Goal: Task Accomplishment & Management: Use online tool/utility

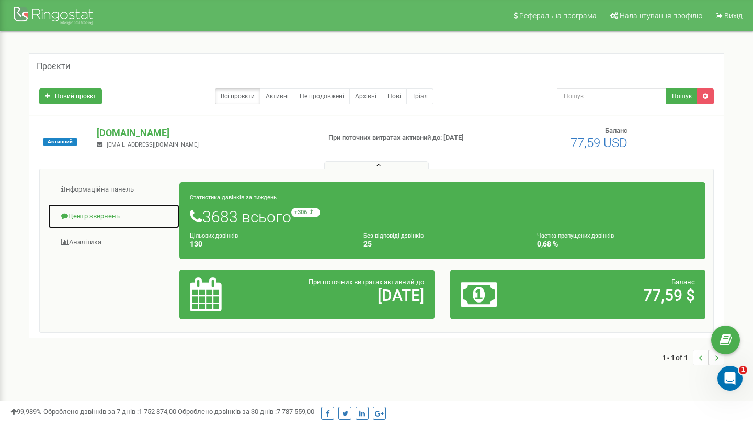
click at [112, 215] on link "Центр звернень" at bounding box center [114, 216] width 132 height 26
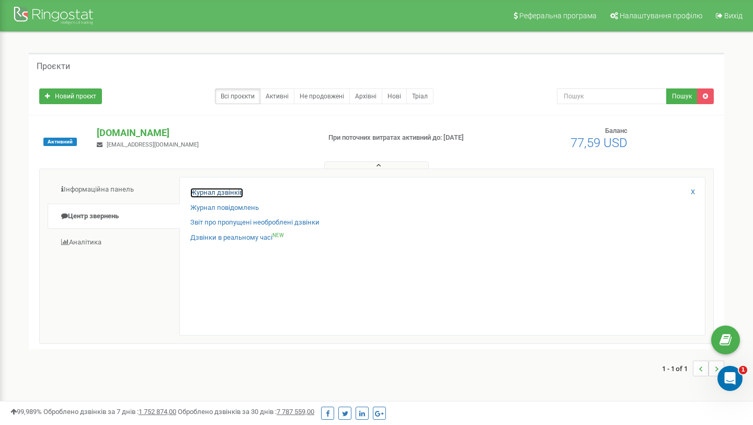
click at [231, 195] on link "Журнал дзвінків" at bounding box center [216, 193] width 53 height 10
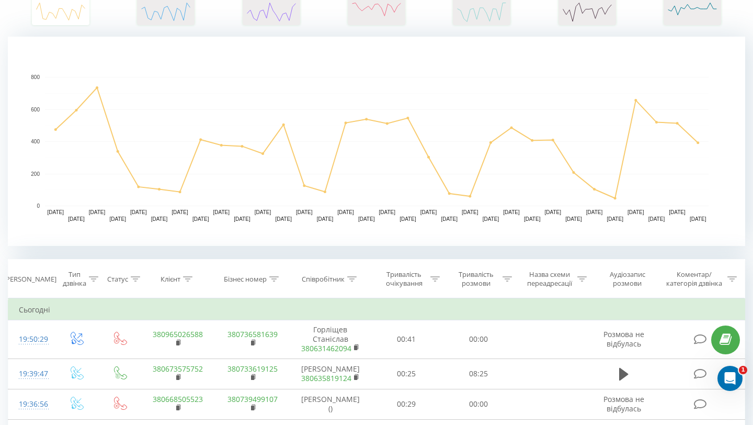
scroll to position [202, 0]
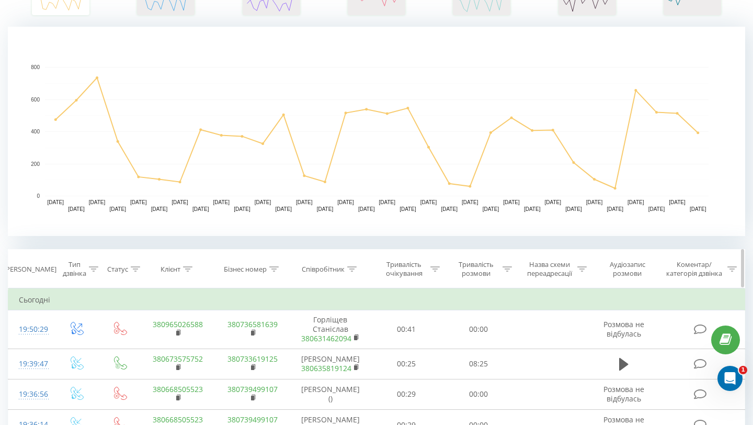
click at [349, 267] on icon at bounding box center [351, 268] width 9 height 5
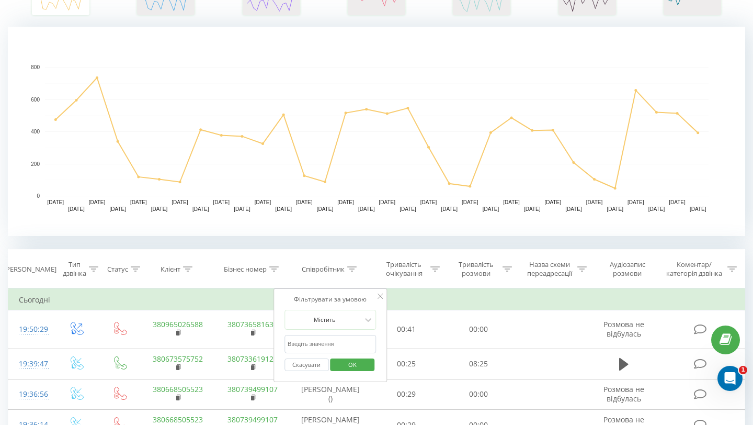
click at [304, 344] on input "text" at bounding box center [330, 344] width 92 height 18
type input "k"
type input "[PERSON_NAME]"
click at [348, 368] on span "OK" at bounding box center [352, 364] width 29 height 16
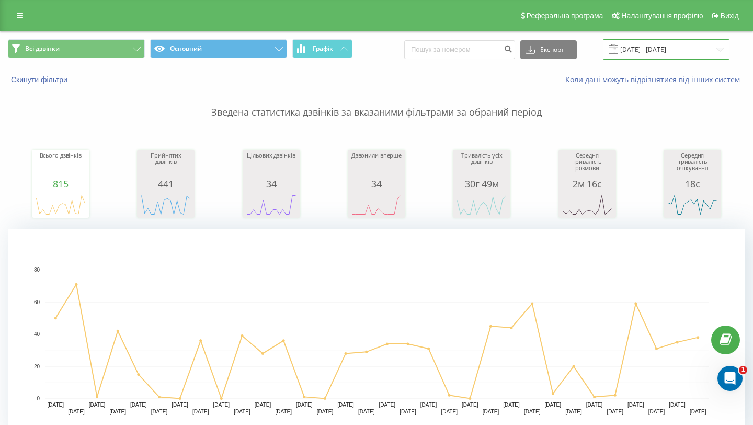
click at [663, 55] on input "21.07.2025 - 21.08.2025" at bounding box center [666, 49] width 127 height 20
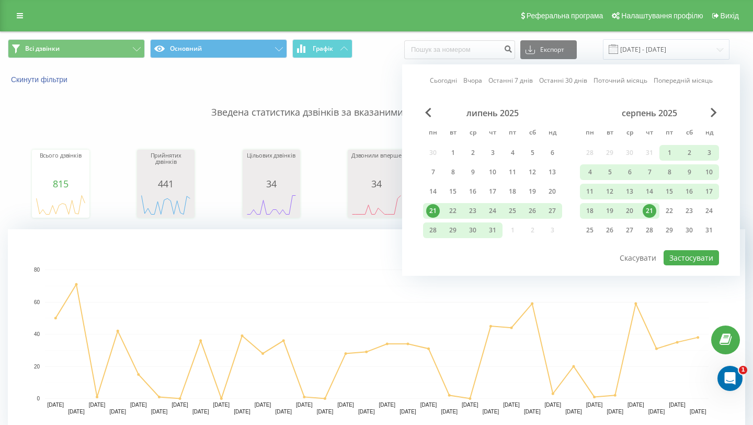
click at [648, 213] on div "21" at bounding box center [650, 211] width 14 height 14
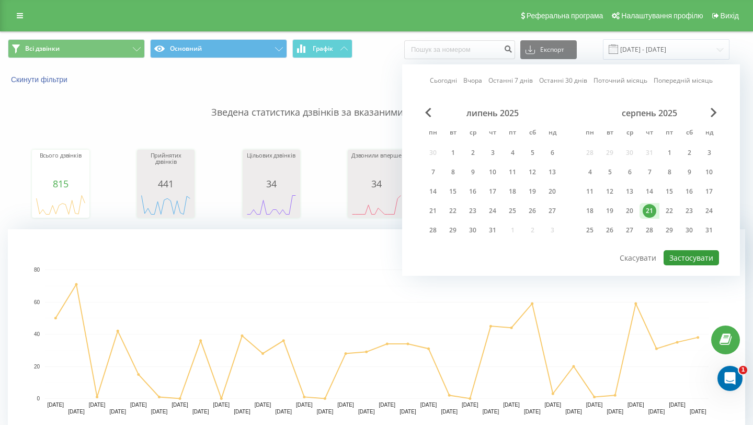
click at [688, 257] on button "Застосувати" at bounding box center [691, 257] width 55 height 15
type input "21.08.2025 - 21.08.2025"
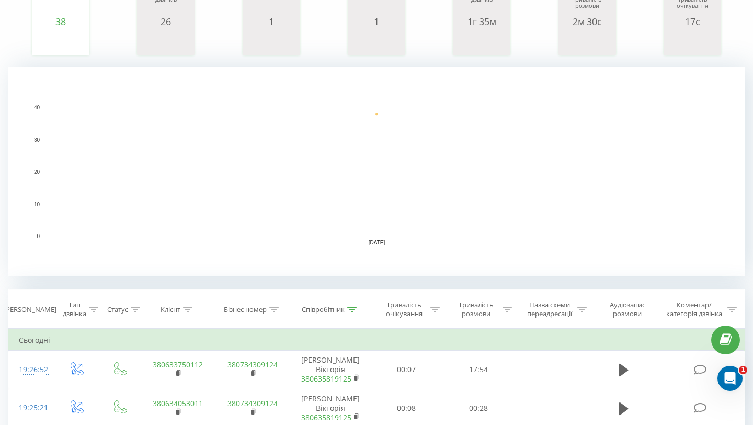
scroll to position [210, 0]
